Goal: Navigation & Orientation: Find specific page/section

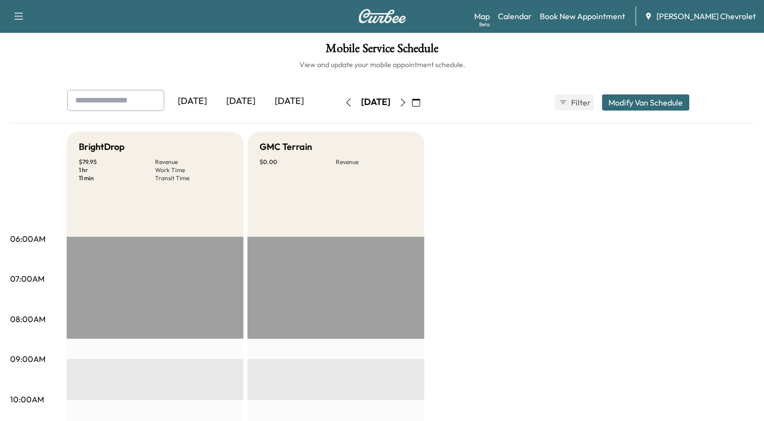
click at [346, 101] on icon "button" at bounding box center [348, 102] width 5 height 8
click at [407, 102] on icon "button" at bounding box center [403, 102] width 8 height 8
click at [344, 99] on icon "button" at bounding box center [348, 102] width 8 height 8
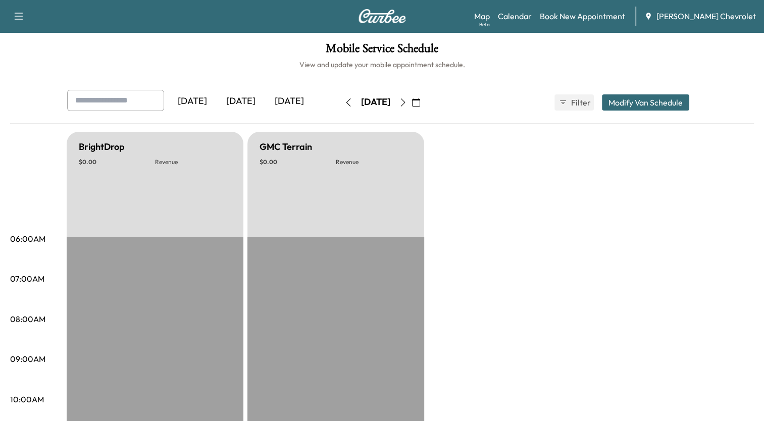
click at [346, 100] on icon "button" at bounding box center [348, 102] width 5 height 8
click at [344, 100] on icon "button" at bounding box center [348, 102] width 8 height 8
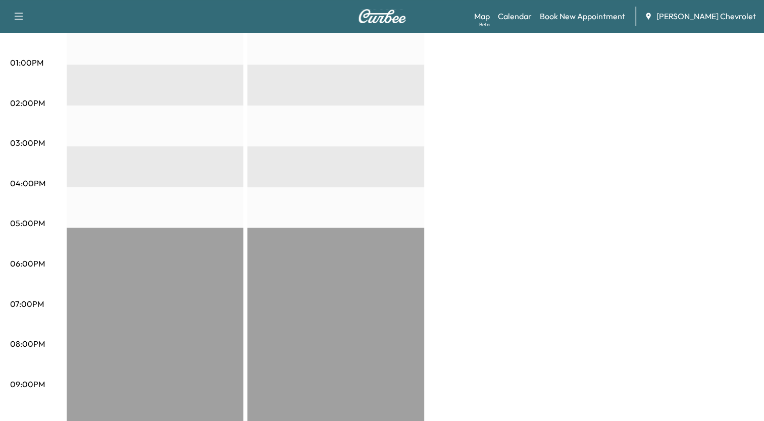
scroll to position [464, 0]
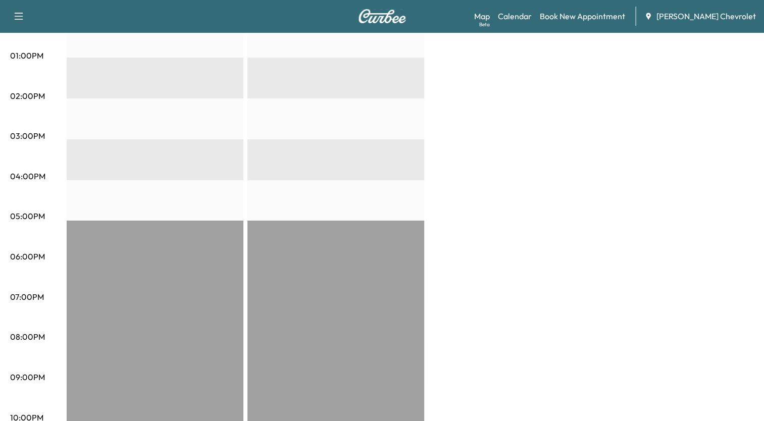
click at [762, 7] on div "Support Log Out Map Beta Calendar Book New Appointment [PERSON_NAME] Chevrolet" at bounding box center [382, 16] width 764 height 32
drag, startPoint x: 762, startPoint y: 7, endPoint x: 653, endPoint y: 148, distance: 178.4
click at [653, 148] on div "BrightDrop $ 0.00 Revenue EST Start GMC Terrain $ 0.00 Revenue EST Start" at bounding box center [410, 45] width 687 height 757
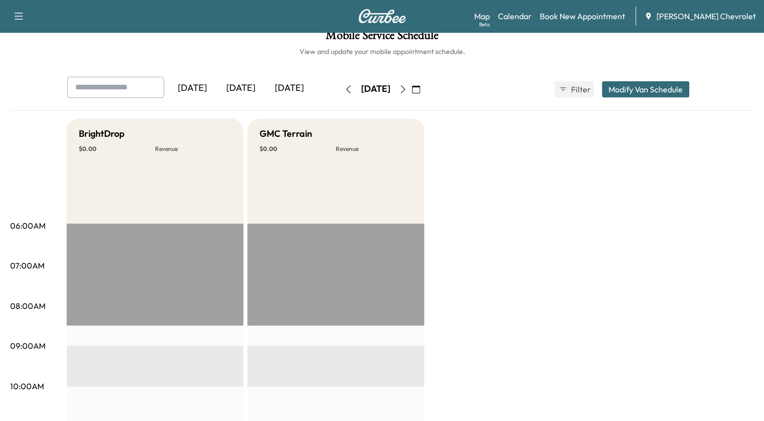
scroll to position [0, 0]
